Goal: Book appointment/travel/reservation

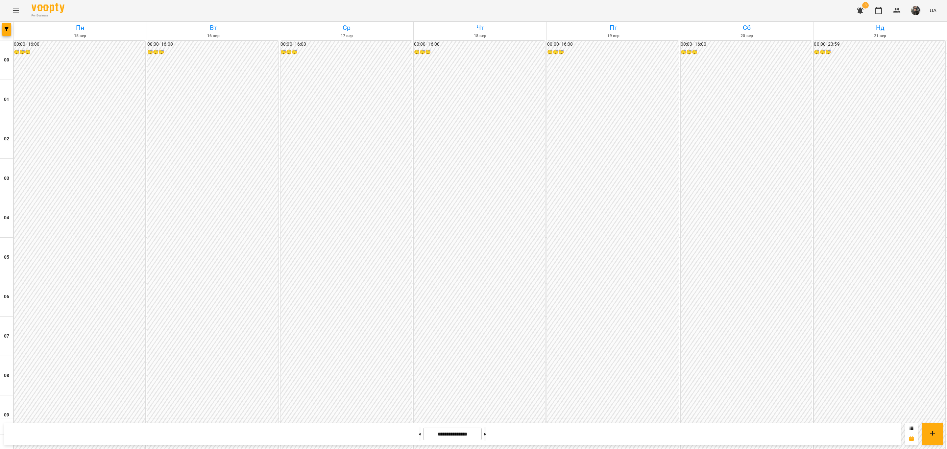
scroll to position [568, 0]
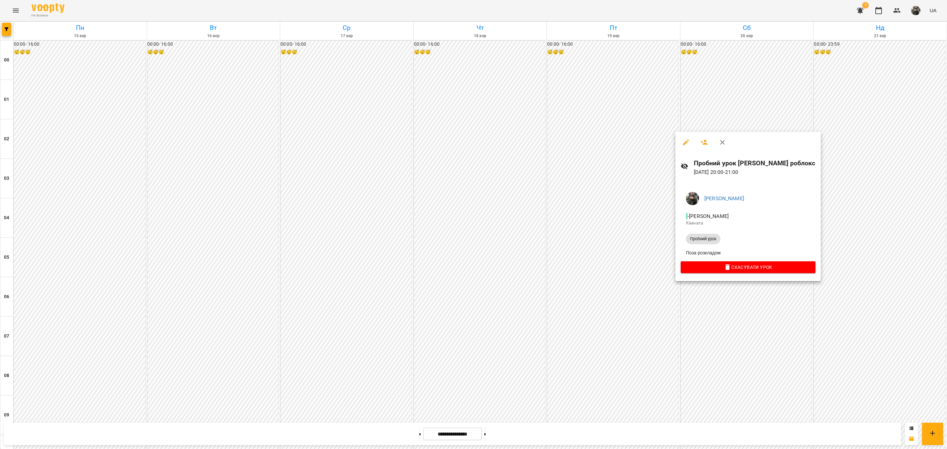
click at [603, 204] on div at bounding box center [473, 224] width 947 height 449
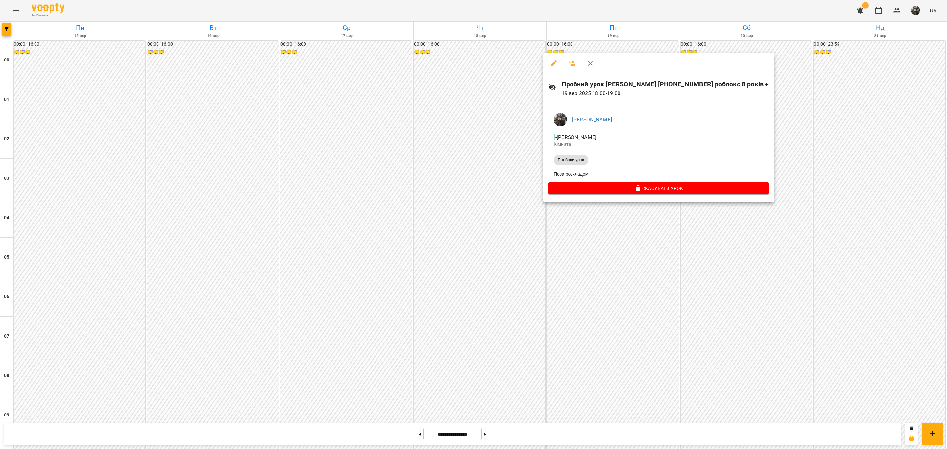
click at [462, 145] on div at bounding box center [473, 224] width 947 height 449
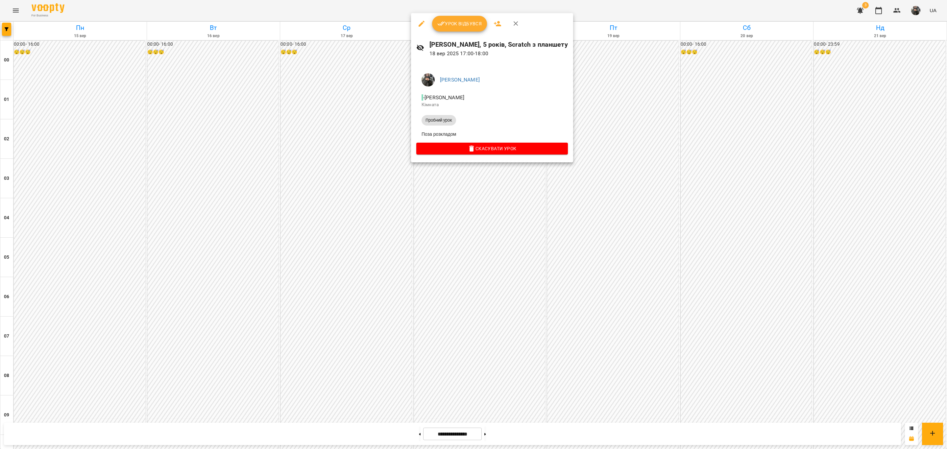
click at [766, 290] on div at bounding box center [473, 224] width 947 height 449
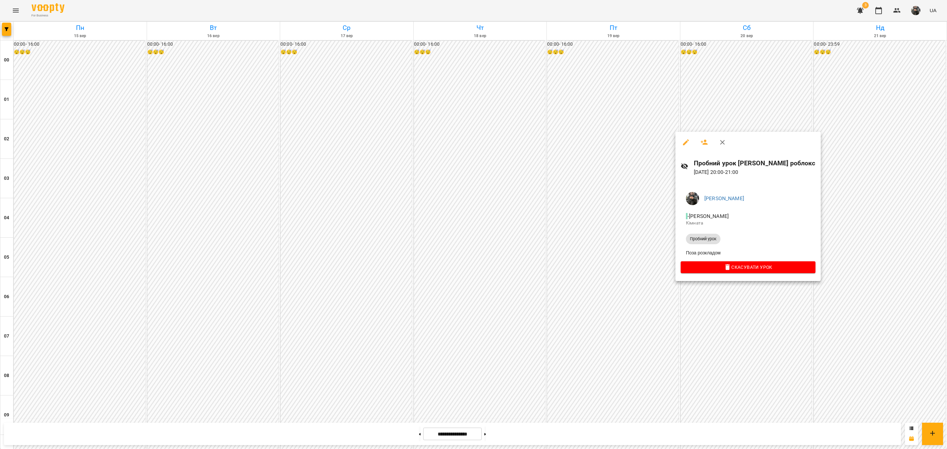
click at [739, 325] on div at bounding box center [473, 224] width 947 height 449
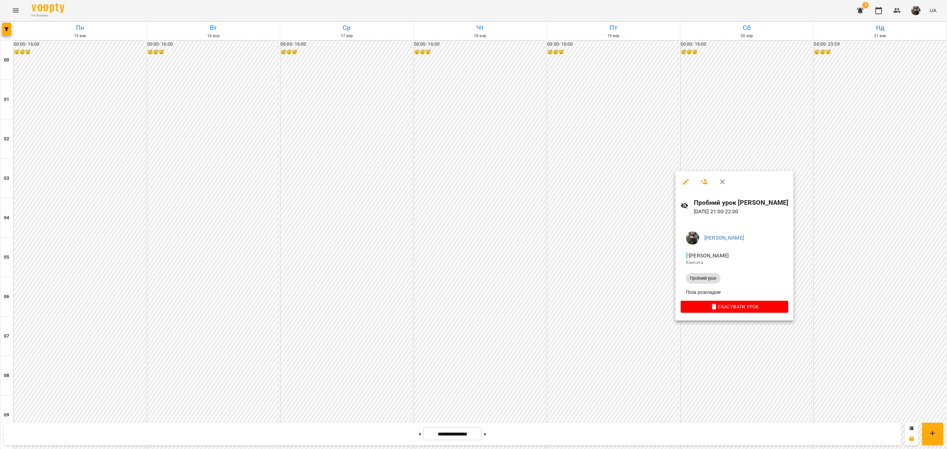
click at [735, 358] on div at bounding box center [473, 224] width 947 height 449
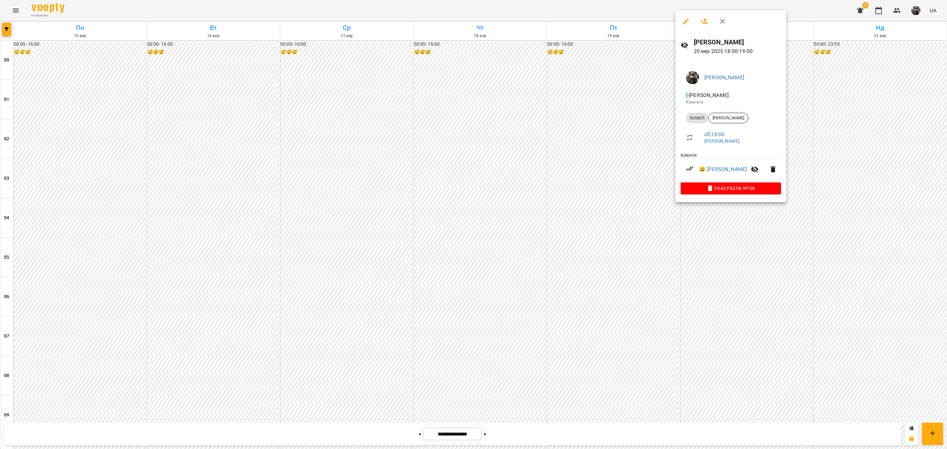
click at [726, 309] on div at bounding box center [473, 224] width 947 height 449
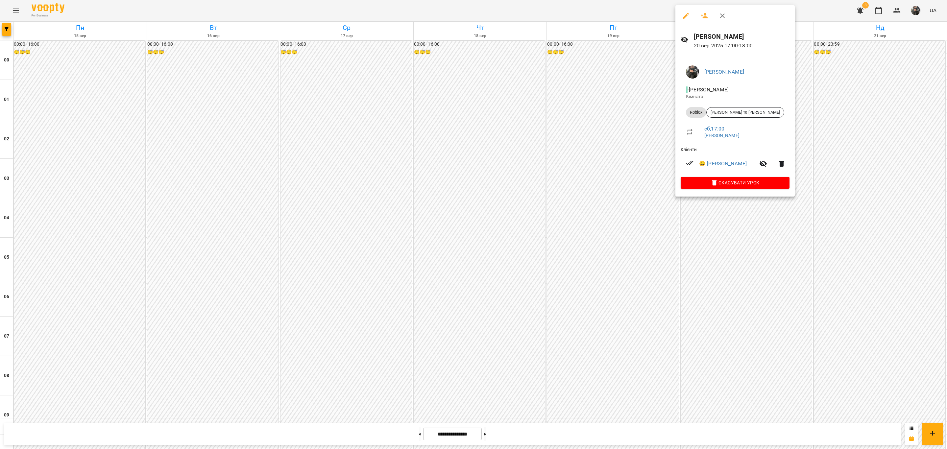
click at [699, 293] on div at bounding box center [473, 224] width 947 height 449
